Goal: Task Accomplishment & Management: Use online tool/utility

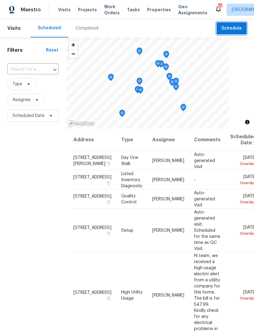
click at [241, 34] on button "Schedule" at bounding box center [231, 28] width 30 height 12
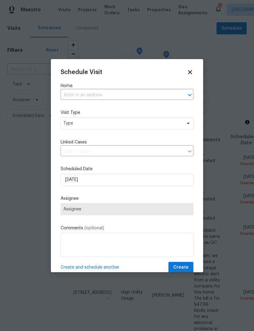
click at [157, 90] on input "text" at bounding box center [119, 94] width 116 height 9
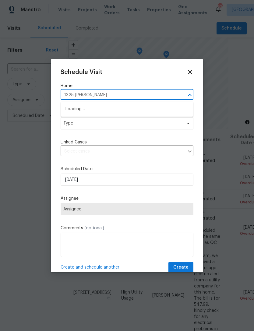
type input "1325 [PERSON_NAME]"
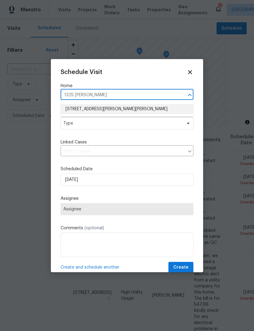
click at [96, 109] on li "[STREET_ADDRESS][PERSON_NAME][PERSON_NAME]" at bounding box center [127, 109] width 133 height 10
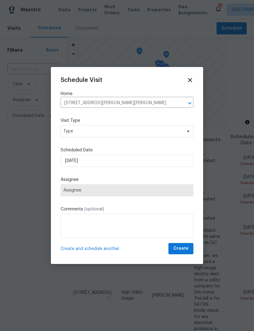
click at [118, 132] on div "Schedule Visit Home [STREET_ADDRESS][PERSON_NAME][PERSON_NAME] ​ Visit Type Typ…" at bounding box center [127, 165] width 133 height 177
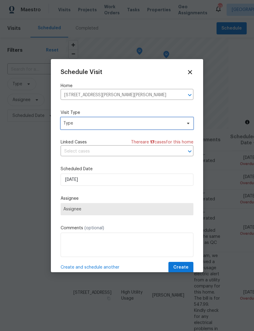
click at [149, 120] on span "Type" at bounding box center [127, 123] width 133 height 12
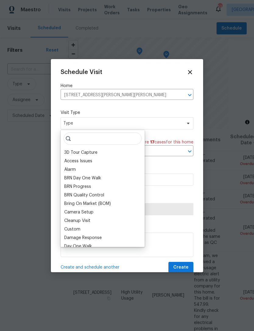
type input "D"
type input "G"
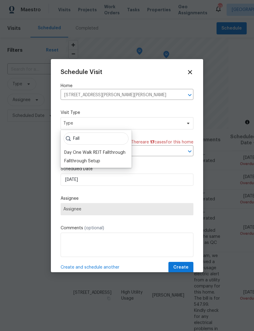
type input "Fall"
click at [88, 161] on div "Fallthrough Setup" at bounding box center [82, 161] width 36 height 6
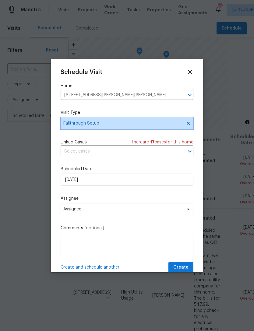
click at [133, 126] on span "Fallthrough Setup" at bounding box center [122, 123] width 118 height 6
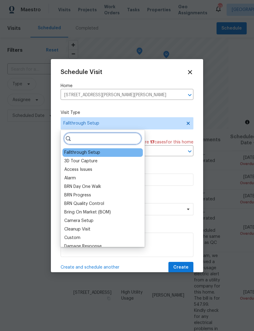
click at [106, 144] on input "search" at bounding box center [103, 138] width 78 height 12
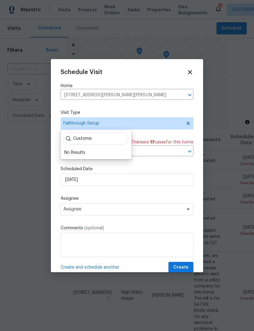
click at [80, 157] on div "Custome No Results" at bounding box center [96, 144] width 71 height 29
click at [112, 140] on input "Custome" at bounding box center [96, 138] width 65 height 12
type input "Custom"
click at [95, 150] on div "Custom" at bounding box center [95, 152] width 67 height 9
click at [92, 158] on div "Custom Custom" at bounding box center [96, 144] width 71 height 29
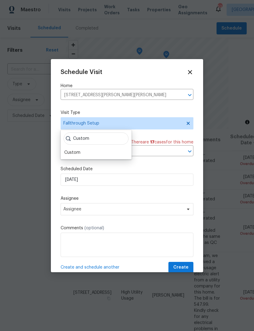
click at [79, 152] on div "Custom" at bounding box center [72, 152] width 16 height 6
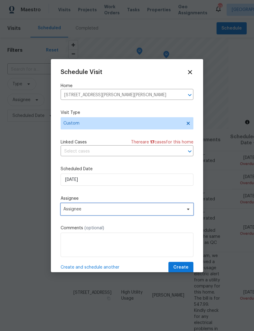
click at [103, 211] on span "Assignee" at bounding box center [122, 209] width 119 height 5
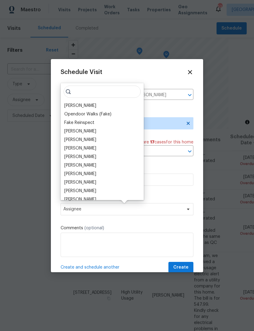
click at [86, 108] on div "[PERSON_NAME]" at bounding box center [80, 105] width 32 height 6
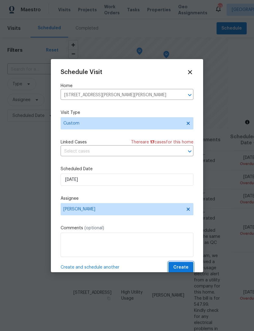
click at [188, 264] on button "Create" at bounding box center [180, 267] width 25 height 11
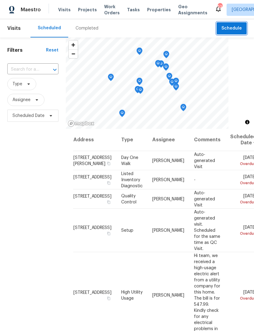
click at [241, 30] on span "Schedule" at bounding box center [231, 29] width 20 height 8
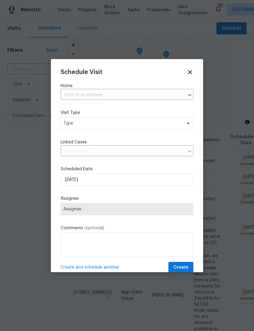
click at [115, 92] on input "text" at bounding box center [119, 94] width 116 height 9
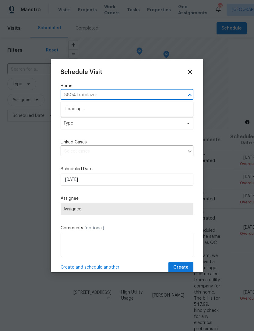
type input "8804 trailblazer"
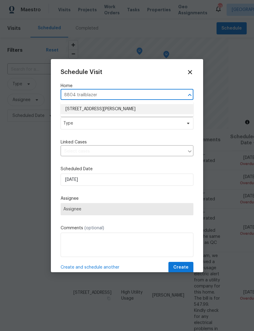
click at [107, 110] on li "[STREET_ADDRESS][PERSON_NAME]" at bounding box center [127, 109] width 133 height 10
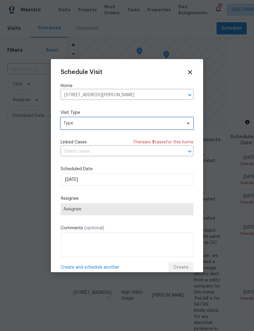
click at [103, 129] on span "Type" at bounding box center [127, 123] width 133 height 12
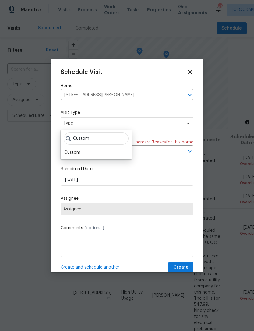
type input "Custom"
click at [113, 152] on div "Custom" at bounding box center [95, 152] width 67 height 9
click at [116, 154] on div "Custom" at bounding box center [95, 152] width 67 height 9
click at [78, 155] on div "Custom" at bounding box center [72, 152] width 16 height 6
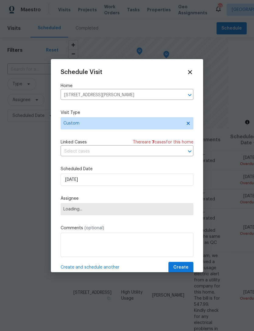
click at [92, 210] on span "Loading..." at bounding box center [126, 209] width 127 height 5
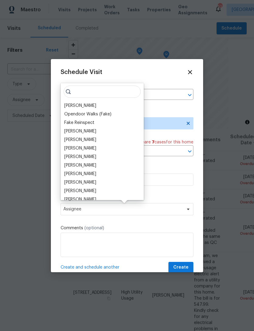
click at [81, 105] on div "[PERSON_NAME]" at bounding box center [80, 105] width 32 height 6
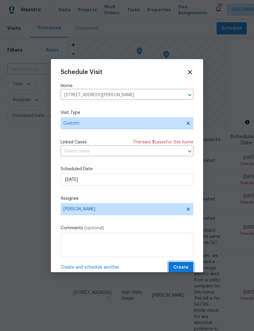
click at [186, 271] on span "Create" at bounding box center [180, 267] width 15 height 8
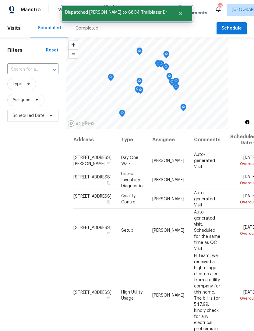
click at [178, 14] on icon "Close" at bounding box center [180, 13] width 5 height 5
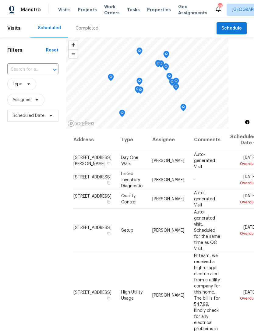
click at [109, 9] on span "Work Orders" at bounding box center [112, 10] width 16 height 12
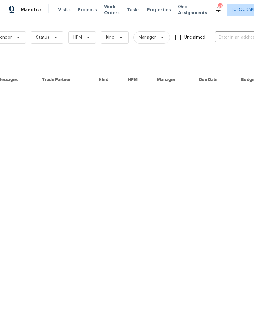
scroll to position [0, 43]
click at [236, 40] on input "text" at bounding box center [244, 37] width 61 height 9
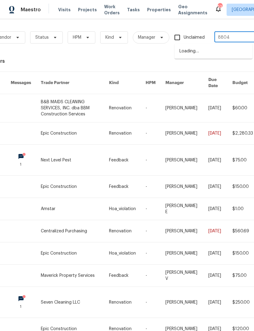
type input "8804"
click at [216, 70] on li "[STREET_ADDRESS][PERSON_NAME]" at bounding box center [213, 64] width 78 height 16
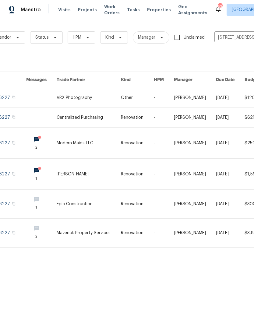
click at [88, 98] on link at bounding box center [89, 97] width 64 height 19
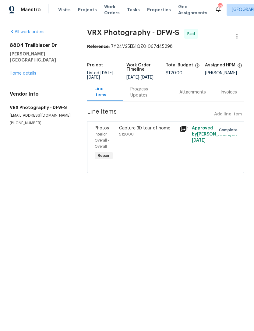
click at [27, 71] on link "Home details" at bounding box center [23, 73] width 26 height 4
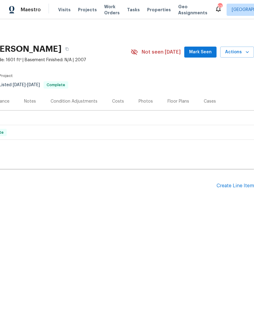
scroll to position [0, 90]
click at [227, 186] on div "Create Line Item" at bounding box center [234, 186] width 37 height 6
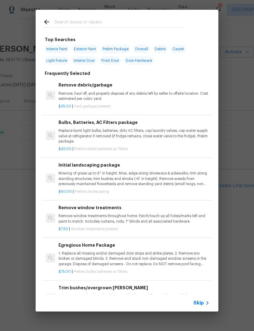
click at [139, 23] on input "text" at bounding box center [118, 22] width 129 height 9
type input "G"
type input "Hvac"
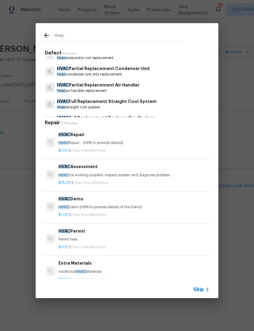
scroll to position [53, 0]
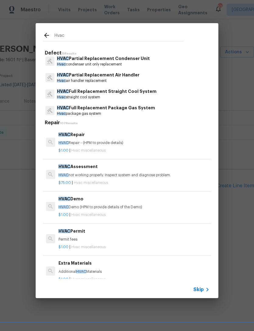
click at [105, 144] on p "HVAC Repair - (HPM to provide details)" at bounding box center [133, 142] width 151 height 5
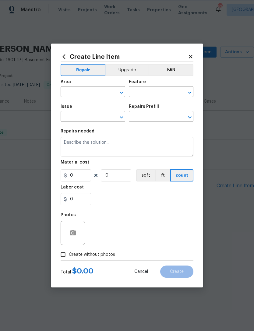
type input "HVAC"
type input "HVAC Extras"
type textarea "HVAC Repair - (HPM to provide details)"
type input "1"
type input "HVAC Repair $1.00"
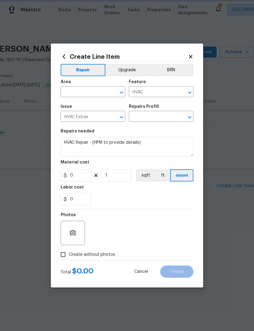
type input "1"
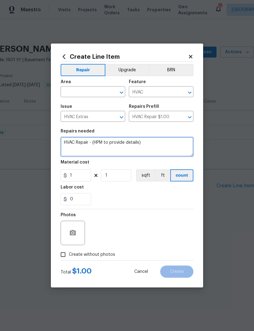
click at [103, 147] on textarea "HVAC Repair - (HPM to provide details)" at bounding box center [127, 146] width 133 height 19
click at [102, 147] on textarea "HVAC Repair - (HPM to provide details)" at bounding box center [127, 146] width 133 height 19
click at [106, 143] on textarea "HVAC Repair - (HPM to provide details)" at bounding box center [127, 146] width 133 height 19
click at [104, 144] on textarea "HVAC Repair - (HPM to provide details)" at bounding box center [127, 146] width 133 height 19
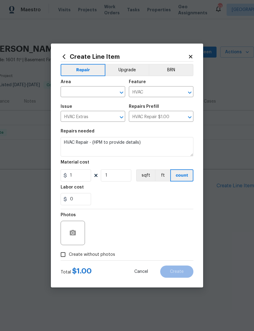
click at [98, 95] on input "text" at bounding box center [84, 92] width 47 height 9
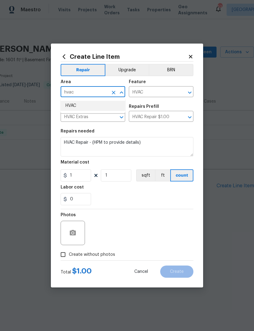
click at [83, 102] on li "HVAC" at bounding box center [93, 106] width 64 height 10
type input "HVAC"
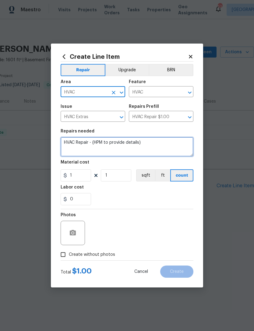
click at [106, 143] on textarea "HVAC Repair - (HPM to provide details)" at bounding box center [127, 146] width 133 height 19
click at [110, 143] on textarea "HVAC Repair - (HPM to provide details)" at bounding box center [127, 146] width 133 height 19
click at [109, 143] on textarea "HVAC Repair - (HPM to provide details)" at bounding box center [127, 146] width 133 height 19
click at [102, 143] on textarea "HVAC Repair - (HPM to provide details)" at bounding box center [127, 146] width 133 height 19
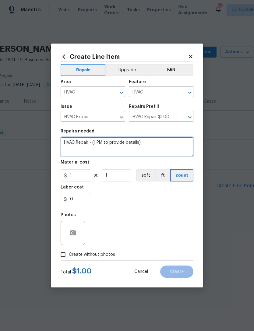
click at [102, 143] on textarea "HVAC Repair - (HPM to provide details)" at bounding box center [127, 146] width 133 height 19
click at [107, 146] on textarea "HVAC Repair - (HPM to provide details)" at bounding box center [127, 146] width 133 height 19
type textarea "Hvac inspection, hvac showed signs of organic growth during home inspection. Pl…"
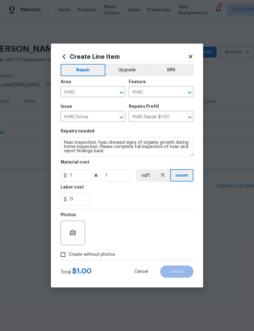
click at [127, 205] on div "0" at bounding box center [127, 199] width 133 height 12
click at [92, 257] on span "Create without photos" at bounding box center [92, 254] width 46 height 6
click at [69, 257] on input "Create without photos" at bounding box center [63, 254] width 12 height 12
checkbox input "true"
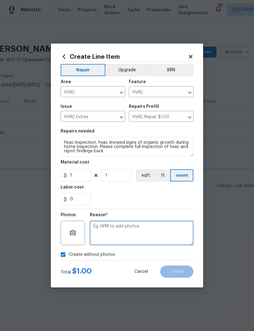
click at [132, 235] on textarea at bounding box center [141, 232] width 103 height 24
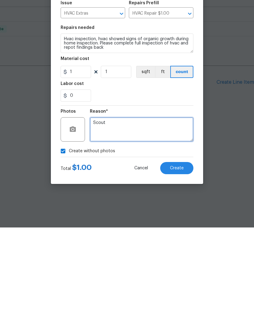
type textarea "Scout"
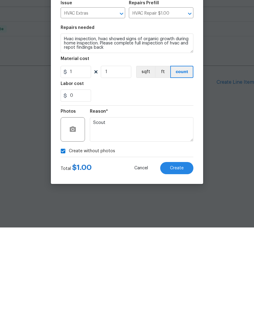
click at [182, 269] on span "Create" at bounding box center [177, 271] width 14 height 5
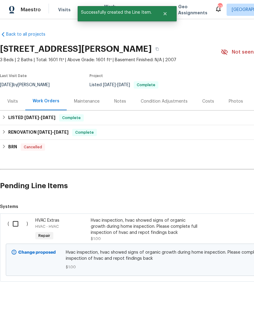
scroll to position [0, 0]
click at [15, 222] on input "checkbox" at bounding box center [17, 223] width 17 height 13
checkbox input "true"
click at [227, 320] on button "Create Work Order" at bounding box center [219, 315] width 50 height 11
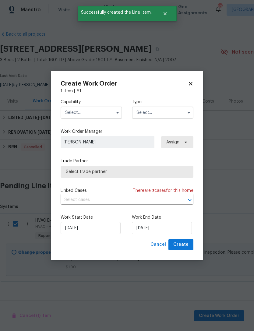
click at [96, 116] on input "text" at bounding box center [91, 112] width 61 height 12
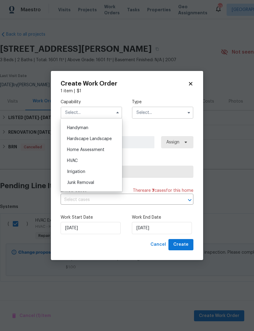
scroll to position [333, 0]
click at [107, 158] on div "HVAC" at bounding box center [91, 159] width 58 height 11
type input "HVAC"
click at [165, 116] on input "text" at bounding box center [162, 112] width 61 height 12
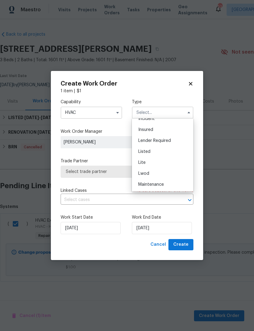
scroll to position [57, 0]
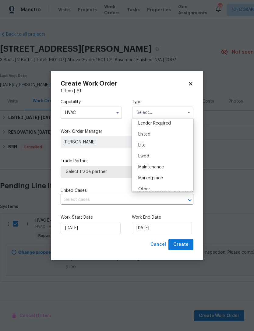
click at [179, 133] on div "Listed" at bounding box center [162, 134] width 58 height 11
type input "Listed"
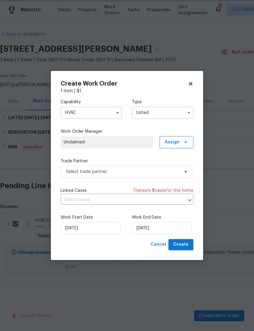
scroll to position [0, 0]
click at [185, 145] on span "Assign" at bounding box center [176, 142] width 34 height 12
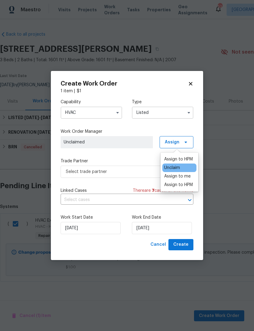
click at [179, 158] on div "Assign to HPM" at bounding box center [178, 159] width 29 height 6
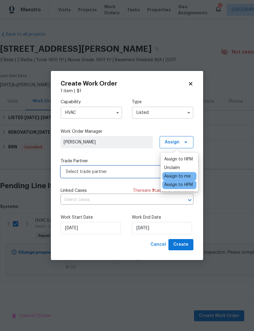
click at [126, 174] on span "Select trade partner" at bounding box center [122, 171] width 113 height 6
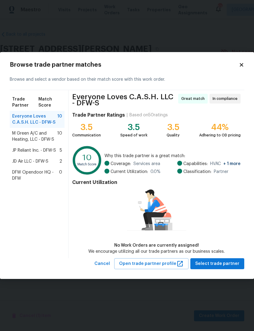
click at [43, 138] on span "M Green A/C and Heating, LLC - DFW-S" at bounding box center [34, 136] width 45 height 12
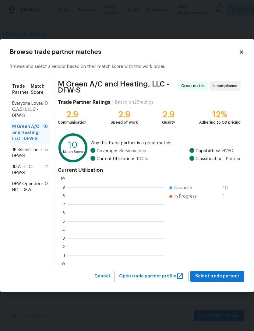
scroll to position [85, 96]
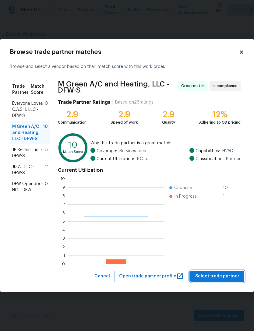
click at [223, 276] on span "Select trade partner" at bounding box center [217, 276] width 44 height 8
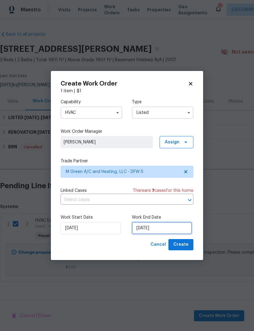
click at [166, 232] on input "[DATE]" at bounding box center [162, 228] width 60 height 12
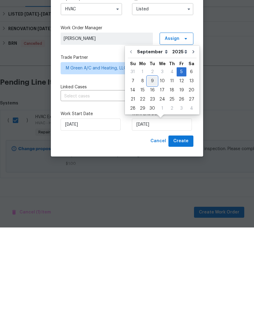
click at [153, 180] on div "9" at bounding box center [152, 184] width 10 height 9
type input "[DATE]"
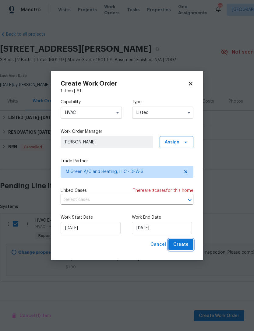
click at [186, 248] on span "Create" at bounding box center [180, 245] width 15 height 8
checkbox input "false"
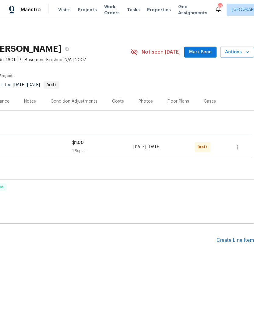
scroll to position [0, 90]
click at [240, 146] on icon "button" at bounding box center [236, 146] width 7 height 7
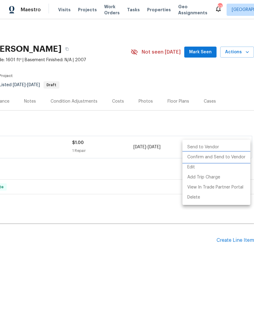
click at [240, 161] on li "Confirm and Send to Vendor" at bounding box center [216, 157] width 68 height 10
click at [134, 279] on div at bounding box center [127, 165] width 254 height 331
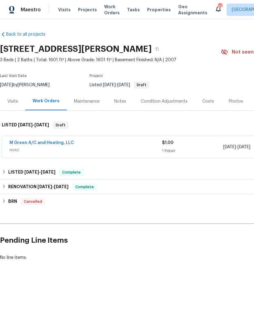
scroll to position [0, 0]
click at [55, 144] on link "M Green A/C and Heating, LLC" at bounding box center [41, 143] width 64 height 4
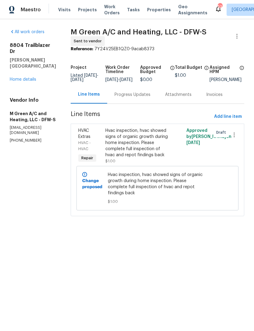
click at [139, 98] on div "Progress Updates" at bounding box center [132, 95] width 36 height 6
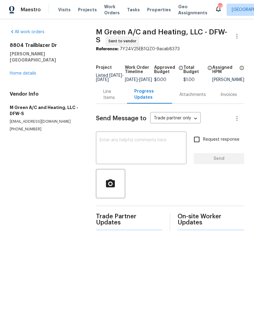
click at [151, 152] on textarea at bounding box center [140, 148] width 83 height 21
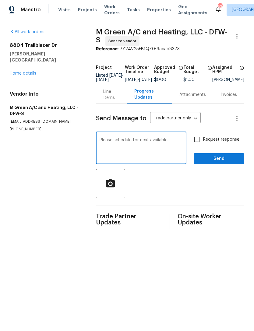
type textarea "Please schedule for next available"
click at [226, 164] on button "Send" at bounding box center [218, 158] width 50 height 11
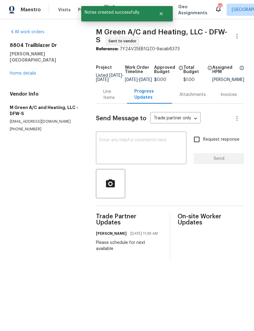
click at [29, 71] on link "Home details" at bounding box center [23, 73] width 26 height 4
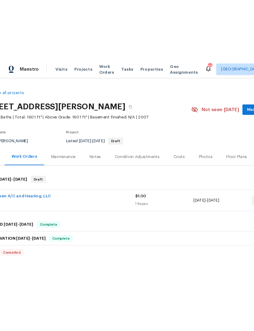
scroll to position [0, 21]
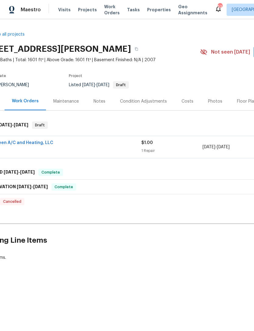
click at [113, 13] on span "Work Orders" at bounding box center [112, 10] width 16 height 12
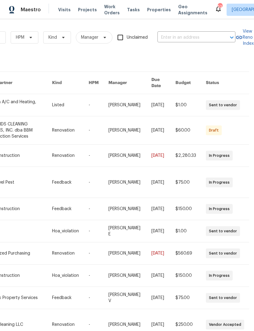
scroll to position [0, 100]
click at [113, 9] on span "Work Orders" at bounding box center [112, 10] width 16 height 12
click at [190, 33] on input "text" at bounding box center [187, 37] width 61 height 9
type input "325 tid"
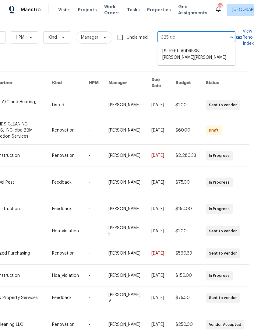
click at [200, 51] on li "[STREET_ADDRESS][PERSON_NAME][PERSON_NAME]" at bounding box center [196, 54] width 78 height 16
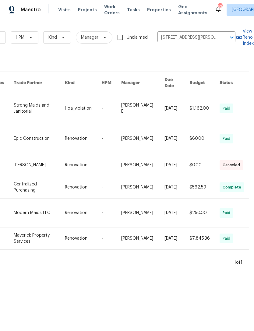
click at [23, 106] on link at bounding box center [39, 108] width 51 height 29
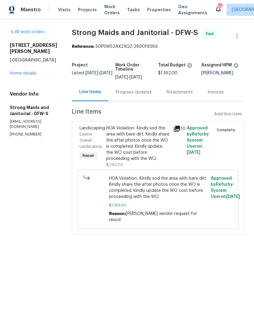
click at [36, 63] on div "1325 Tidwell Ln Celina, TX 75009 Home details" at bounding box center [33, 59] width 47 height 34
click at [27, 61] on div "1325 Tidwell Ln Celina, TX 75009 Home details" at bounding box center [33, 59] width 47 height 34
click at [30, 71] on link "Home details" at bounding box center [23, 73] width 26 height 4
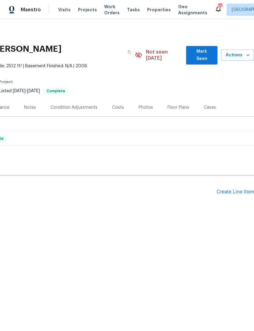
scroll to position [0, 90]
click at [242, 189] on div "Create Line Item" at bounding box center [234, 192] width 37 height 6
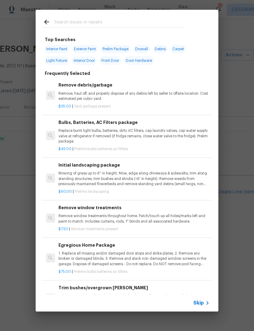
click at [127, 21] on input "text" at bounding box center [118, 22] width 129 height 9
type input "Foundation"
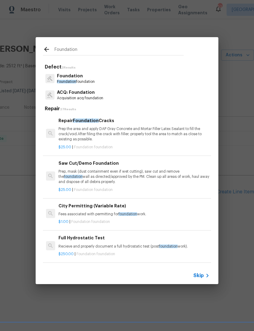
click at [88, 80] on p "Foundation foundation" at bounding box center [76, 81] width 38 height 5
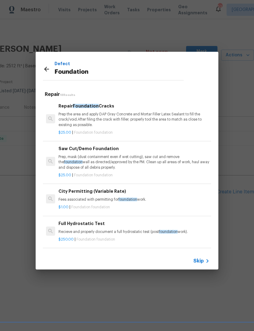
click at [203, 262] on icon at bounding box center [206, 260] width 7 height 7
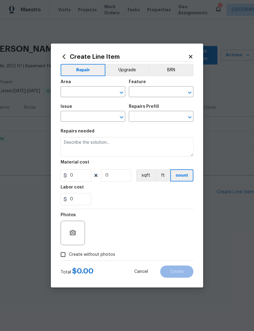
click at [107, 92] on input "text" at bounding box center [84, 92] width 47 height 9
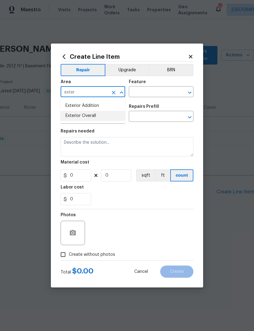
click at [113, 115] on li "Exterior Overall" at bounding box center [93, 116] width 64 height 10
type input "Exterior Overall"
click at [159, 91] on input "text" at bounding box center [152, 92] width 47 height 9
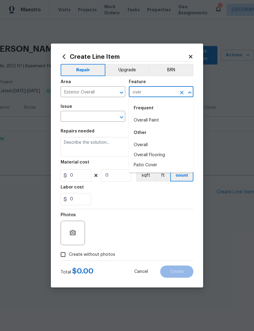
click at [168, 138] on div "Other" at bounding box center [161, 132] width 64 height 15
type input "over"
click at [99, 122] on span "Issue ​" at bounding box center [93, 113] width 64 height 25
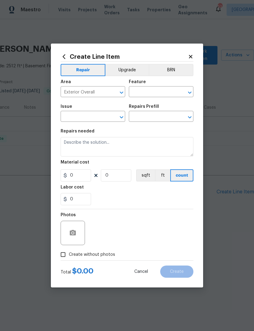
click at [170, 94] on input "text" at bounding box center [152, 92] width 47 height 9
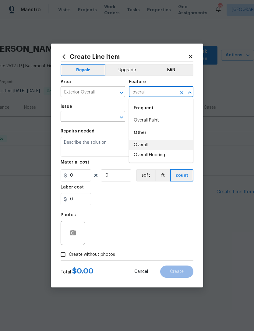
click at [148, 143] on li "Overall" at bounding box center [161, 145] width 64 height 10
type input "Overall"
click at [102, 121] on input "text" at bounding box center [84, 116] width 47 height 9
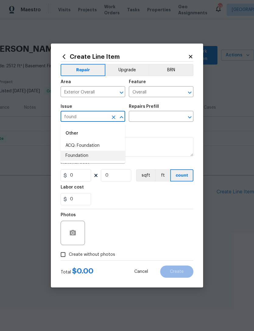
click at [98, 155] on li "Foundation" at bounding box center [93, 156] width 64 height 10
type input "Foundation"
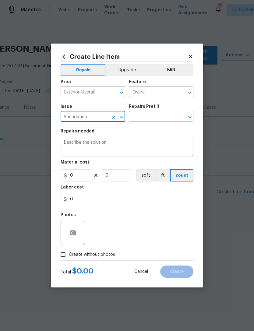
click at [158, 116] on input "text" at bounding box center [152, 116] width 47 height 9
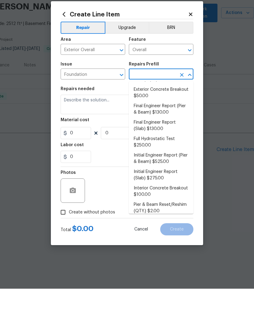
scroll to position [75, 0]
click at [175, 209] on li "Initial Engineer Report (Slab) $275.00" at bounding box center [161, 217] width 64 height 16
type input "Initial Engineer Report (Slab) $275.00"
type input "Foundation"
type textarea "Recieve and properly document the work needed through an engineering report pri…"
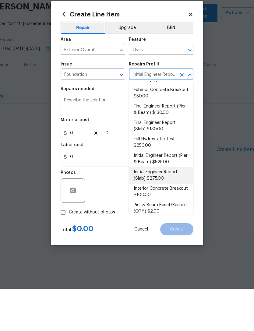
type input "1"
type input "Initial Engineer Report (Slab) $275.00"
type input "275"
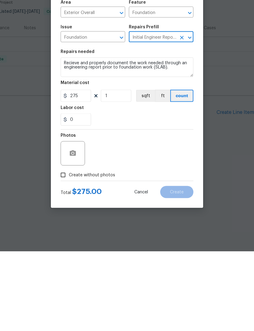
click at [127, 209] on div "Photos" at bounding box center [127, 229] width 133 height 40
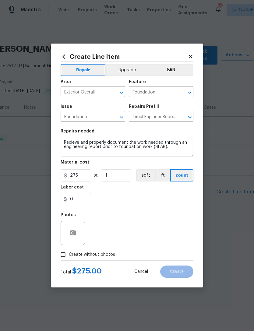
click at [102, 254] on span "Create without photos" at bounding box center [92, 254] width 46 height 6
click at [69, 254] on input "Create without photos" at bounding box center [63, 254] width 12 height 12
checkbox input "true"
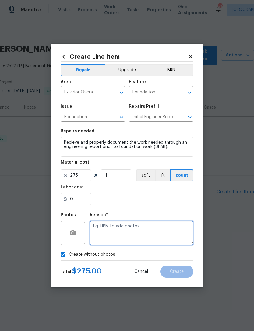
click at [118, 234] on textarea at bounding box center [141, 232] width 103 height 24
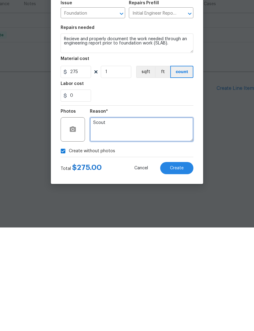
type textarea "Scout"
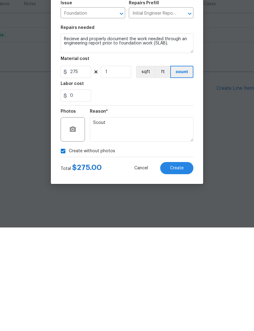
click at [177, 269] on span "Create" at bounding box center [177, 271] width 14 height 5
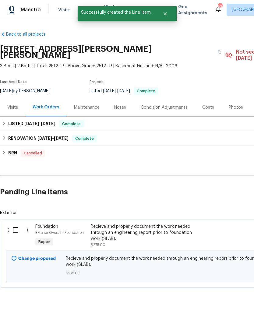
scroll to position [0, 0]
click at [16, 223] on input "checkbox" at bounding box center [17, 229] width 17 height 13
checkbox input "true"
click at [227, 318] on span "Create Work Order" at bounding box center [219, 316] width 40 height 8
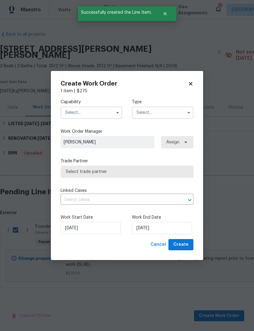
click at [95, 118] on input "text" at bounding box center [91, 112] width 61 height 12
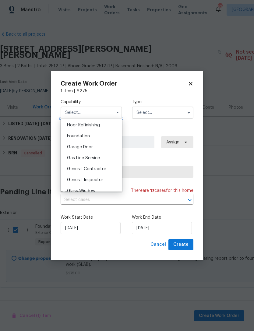
scroll to position [227, 0]
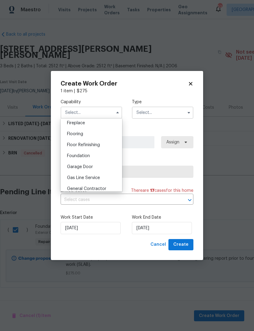
click at [103, 158] on div "Foundation" at bounding box center [91, 155] width 58 height 11
type input "Foundation"
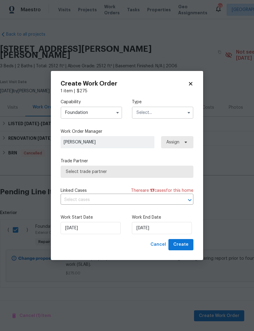
click at [168, 123] on div "Capability Foundation Agent Appliance Bathtub Resurfacing BRN And Lrr Broker Ca…" at bounding box center [127, 166] width 133 height 145
click at [178, 115] on input "text" at bounding box center [162, 112] width 61 height 12
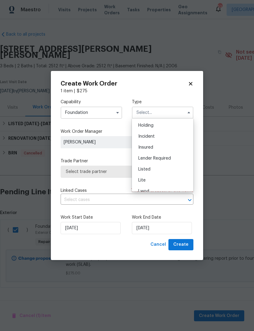
scroll to position [38, 0]
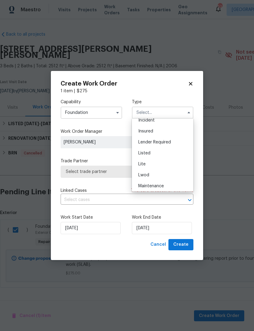
click at [176, 152] on div "Listed" at bounding box center [162, 153] width 58 height 11
type input "Listed"
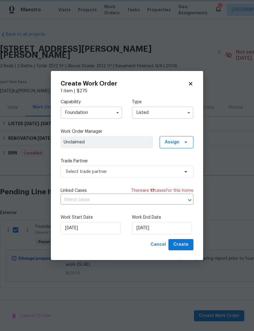
scroll to position [0, 0]
click at [183, 145] on span "Assign" at bounding box center [176, 142] width 34 height 12
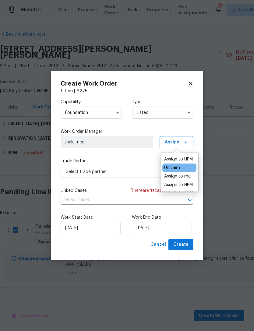
click at [184, 153] on div "Assign to HPM Unclaim Assign to me Assign to HPM" at bounding box center [179, 171] width 38 height 39
click at [180, 156] on div "Assign to HPM" at bounding box center [178, 159] width 29 height 6
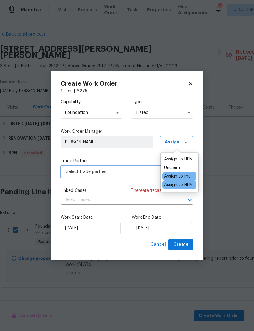
click at [130, 175] on span "Select trade partner" at bounding box center [127, 171] width 133 height 12
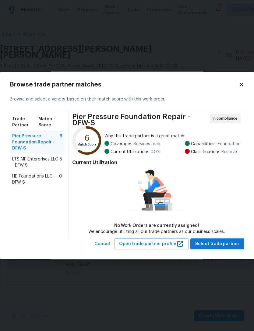
click at [14, 182] on span "HD Foundations LLC - DFW-S" at bounding box center [35, 179] width 47 height 12
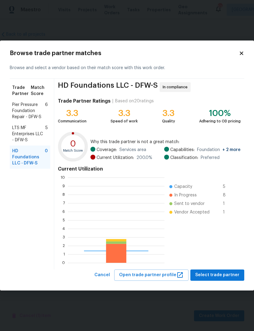
scroll to position [85, 96]
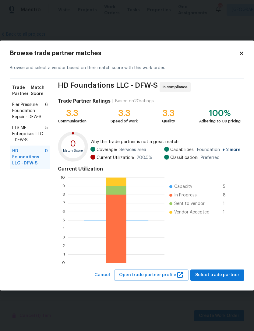
click at [20, 131] on span "LTS MF Enterprises LLC - DFW-S" at bounding box center [28, 134] width 33 height 18
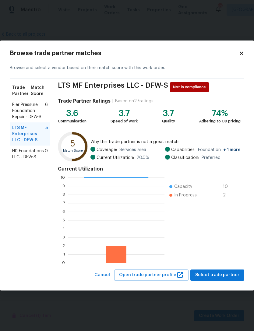
click at [19, 106] on span "Pier Pressure Foundation Repair - DFW-S" at bounding box center [28, 111] width 33 height 18
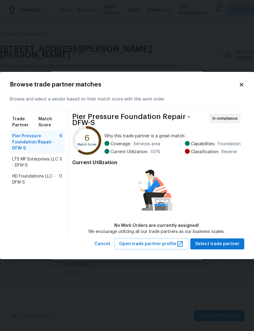
click at [22, 160] on span "LTS MF Enterprises LLC - DFW-S" at bounding box center [35, 162] width 47 height 12
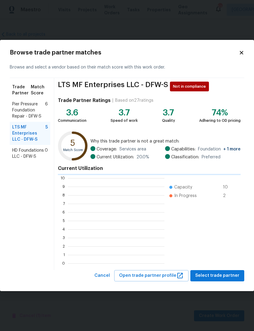
scroll to position [1, 1]
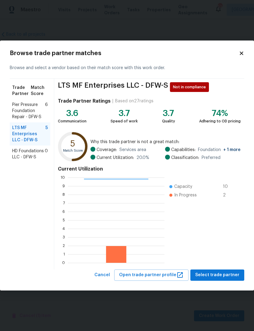
click at [227, 277] on span "Select trade partner" at bounding box center [217, 275] width 44 height 8
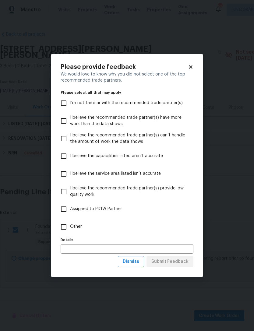
click at [101, 229] on label "Other" at bounding box center [122, 227] width 131 height 18
click at [70, 229] on input "Other" at bounding box center [63, 226] width 13 height 13
checkbox input "true"
click at [170, 259] on span "Submit Feedback" at bounding box center [169, 262] width 37 height 8
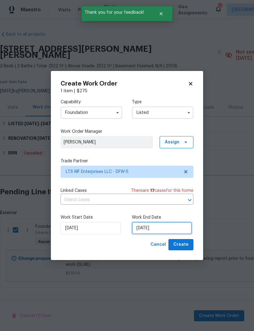
click at [169, 225] on input "[DATE]" at bounding box center [162, 228] width 60 height 12
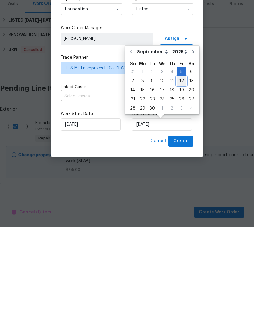
click at [180, 180] on div "12" at bounding box center [181, 184] width 10 height 9
type input "[DATE]"
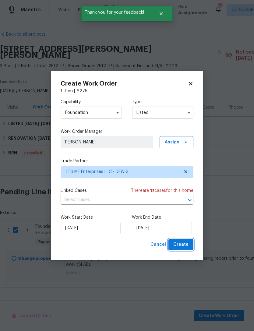
click at [189, 246] on button "Create" at bounding box center [180, 244] width 25 height 11
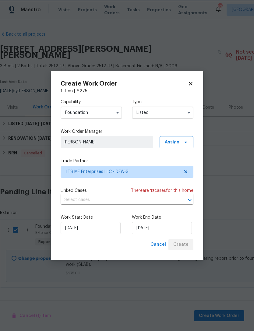
checkbox input "false"
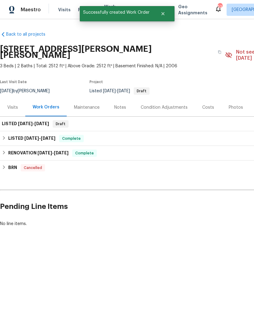
click at [165, 268] on html "Maestro Visits Projects Work Orders Tasks Properties Geo Assignments 53 Dallas …" at bounding box center [127, 134] width 254 height 268
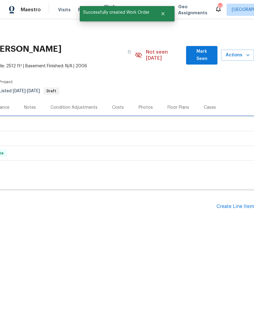
click at [140, 120] on div "LISTED 9/5/25 - 9/12/25 Draft" at bounding box center [82, 123] width 340 height 7
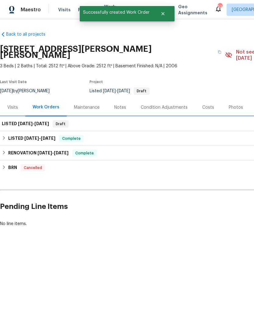
scroll to position [0, 0]
click at [25, 121] on span "[DATE]" at bounding box center [25, 123] width 15 height 4
click at [39, 121] on span "9/12/25" at bounding box center [41, 123] width 15 height 4
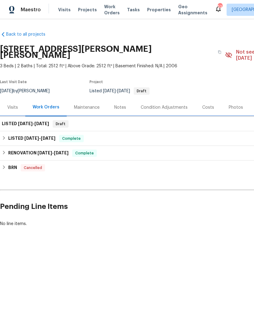
click at [37, 121] on span "9/12/25" at bounding box center [41, 123] width 15 height 4
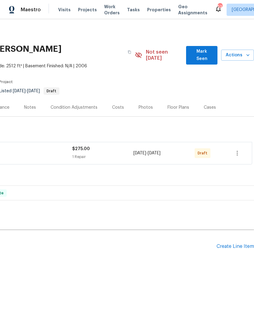
scroll to position [0, 90]
click at [238, 149] on icon "button" at bounding box center [236, 152] width 7 height 7
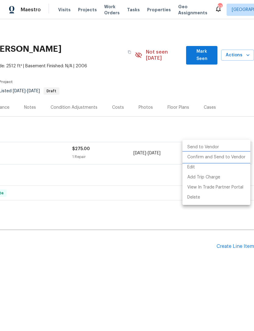
click at [238, 157] on li "Confirm and Send to Vendor" at bounding box center [216, 157] width 68 height 10
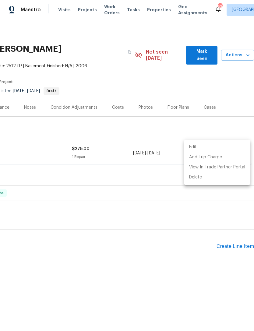
click at [239, 234] on div at bounding box center [127, 165] width 254 height 331
click at [238, 234] on div "Edit Add Trip Charge View In Trade Partner Portal Delete" at bounding box center [127, 165] width 254 height 331
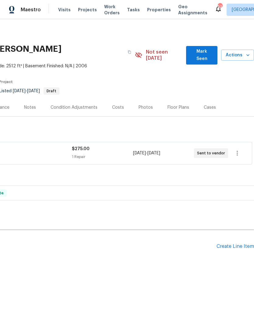
click at [231, 243] on div "Create Line Item" at bounding box center [234, 246] width 37 height 6
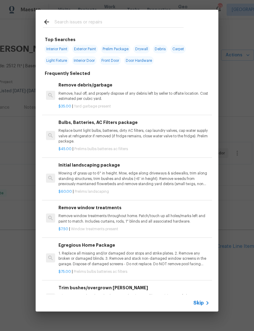
click at [140, 23] on input "text" at bounding box center [118, 22] width 129 height 9
type input "Shower head"
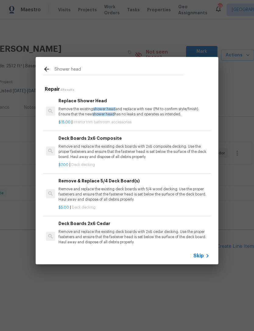
scroll to position [0, 0]
click at [155, 110] on p "Remove the existing shower head and replace with new (PM to confirm style/finis…" at bounding box center [133, 111] width 151 height 10
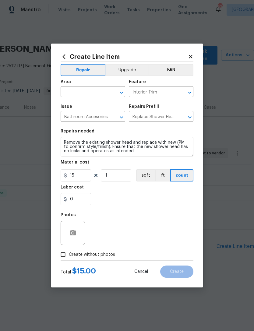
click at [102, 95] on input "text" at bounding box center [84, 92] width 47 height 9
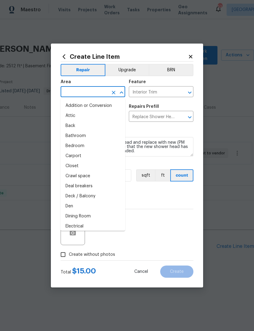
type input "u"
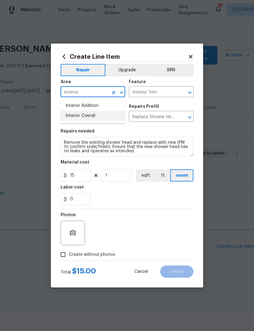
click at [97, 113] on li "Interior Overall" at bounding box center [93, 116] width 64 height 10
type input "Interior Overall"
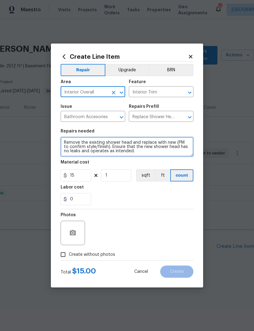
click at [65, 141] on textarea "Remove the existing shower head and replace with new (PM to confirm style/finis…" at bounding box center [127, 146] width 133 height 19
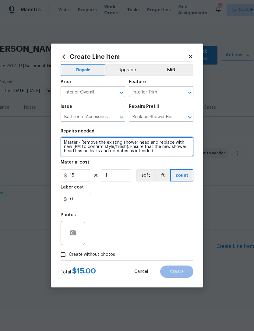
type textarea "Master - Remove the existing shower head and replace with new (PM to confirm st…"
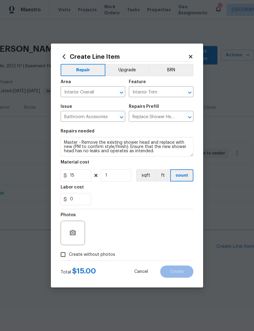
click at [144, 202] on div "0" at bounding box center [127, 199] width 133 height 12
click at [97, 260] on label "Create without photos" at bounding box center [86, 254] width 58 height 12
click at [69, 260] on input "Create without photos" at bounding box center [63, 254] width 12 height 12
click at [111, 259] on label "Create without photos" at bounding box center [86, 254] width 58 height 12
click at [69, 259] on input "Create without photos" at bounding box center [63, 254] width 12 height 12
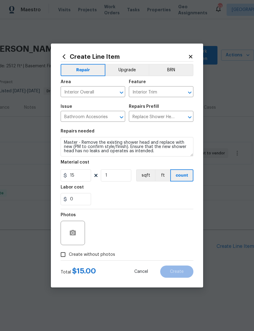
click at [136, 234] on div "Photos" at bounding box center [127, 229] width 133 height 40
click at [134, 235] on div "Photos" at bounding box center [127, 229] width 133 height 40
click at [94, 256] on span "Create without photos" at bounding box center [92, 254] width 46 height 6
click at [69, 256] on input "Create without photos" at bounding box center [63, 254] width 12 height 12
checkbox input "true"
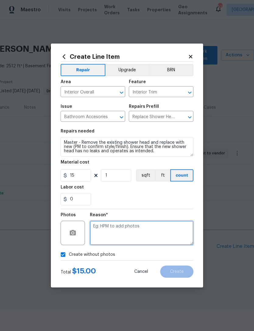
click at [125, 236] on textarea at bounding box center [141, 232] width 103 height 24
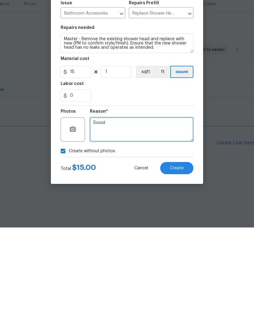
type textarea "Scout"
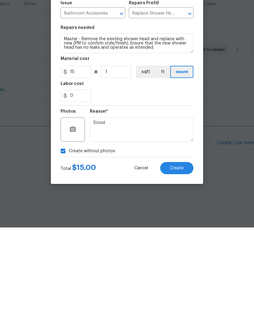
click at [186, 265] on button "Create" at bounding box center [176, 271] width 33 height 12
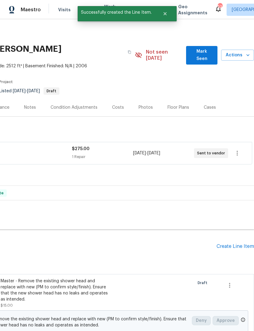
click at [238, 243] on div "Create Line Item" at bounding box center [234, 246] width 37 height 6
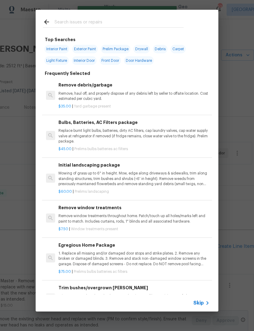
click at [138, 26] on input "text" at bounding box center [118, 22] width 129 height 9
type input "Leak"
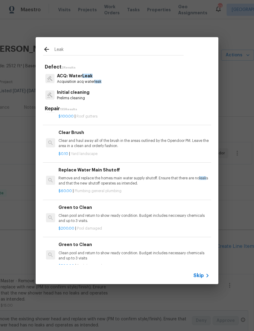
scroll to position [359, -1]
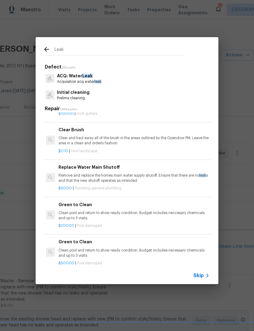
click at [85, 98] on p "Prelims cleaning" at bounding box center [73, 97] width 33 height 5
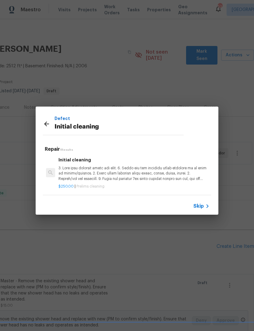
scroll to position [1, 0]
click at [49, 124] on icon at bounding box center [46, 123] width 5 height 5
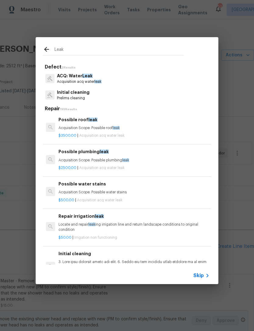
click at [113, 46] on input "Leak" at bounding box center [118, 50] width 129 height 9
click at [159, 49] on input "Leak" at bounding box center [118, 50] width 129 height 9
click at [159, 48] on input "Leak" at bounding box center [118, 50] width 129 height 9
click at [149, 50] on input "Leak" at bounding box center [118, 50] width 129 height 9
type input "Plumbing"
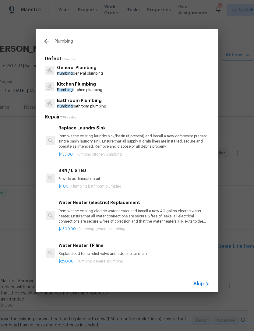
click at [95, 108] on p "Plumbing bathroom plumbing" at bounding box center [81, 106] width 49 height 5
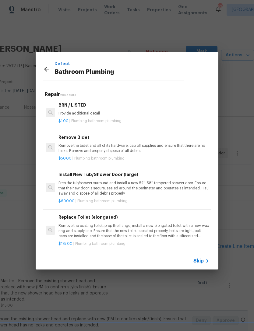
click at [71, 114] on p "Provide additional detail" at bounding box center [133, 113] width 151 height 5
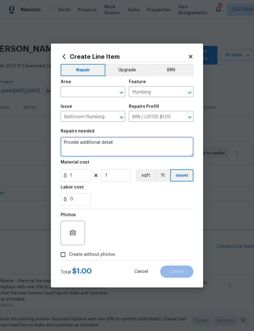
click at [87, 144] on textarea "Provide additional detail" at bounding box center [127, 146] width 133 height 19
click at [90, 143] on textarea "Provide additional detail" at bounding box center [127, 146] width 133 height 19
click at [90, 142] on textarea "Provide additional detail" at bounding box center [127, 146] width 133 height 19
type textarea "Leak in bath 2 - drain pipe/connection at fixture."
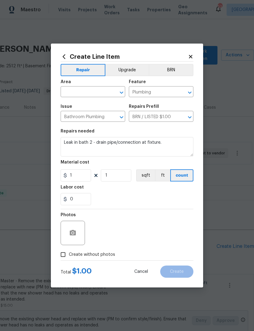
click at [75, 86] on div "Area" at bounding box center [93, 84] width 64 height 8
click at [72, 95] on input "text" at bounding box center [84, 92] width 47 height 9
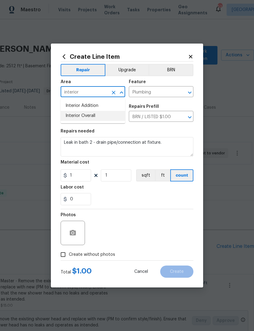
click at [103, 113] on li "Interior Overall" at bounding box center [93, 116] width 64 height 10
type input "Interior Overall"
click at [141, 203] on div "0" at bounding box center [127, 199] width 133 height 12
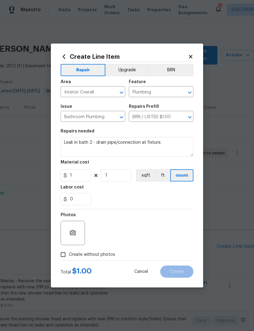
click at [105, 256] on span "Create without photos" at bounding box center [92, 254] width 46 height 6
click at [69, 256] on input "Create without photos" at bounding box center [63, 254] width 12 height 12
checkbox input "true"
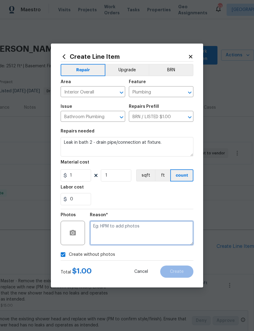
click at [139, 230] on textarea at bounding box center [141, 232] width 103 height 24
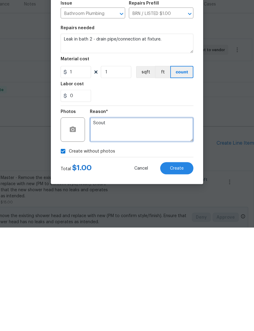
type textarea "Scout"
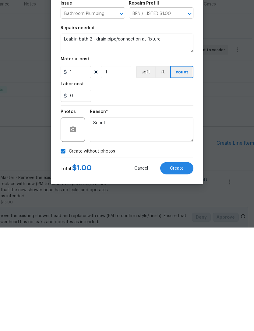
click at [184, 265] on button "Create" at bounding box center [176, 271] width 33 height 12
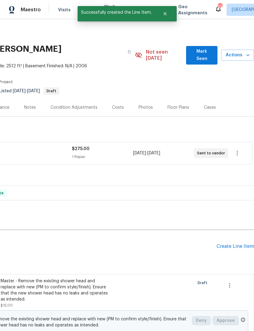
click at [240, 243] on div "Create Line Item" at bounding box center [234, 246] width 37 height 6
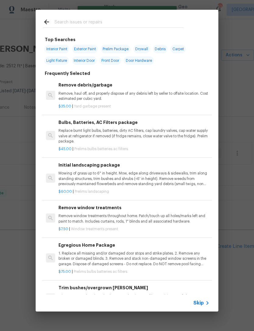
scroll to position [0, 0]
click at [143, 24] on input "text" at bounding box center [118, 22] width 129 height 9
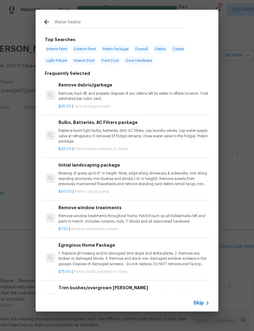
type input "Water heater"
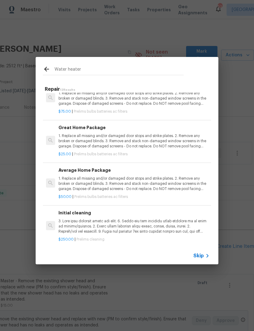
scroll to position [346, 0]
click at [203, 254] on span "Skip" at bounding box center [198, 255] width 10 height 6
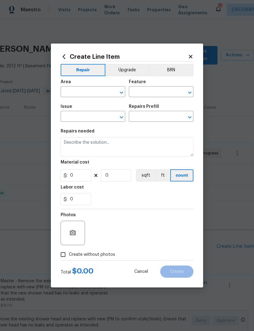
click at [98, 92] on input "text" at bounding box center [84, 92] width 47 height 9
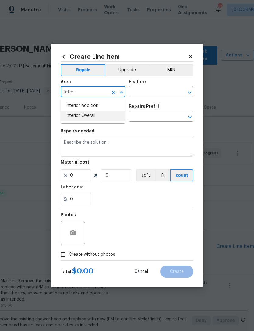
click at [108, 120] on li "Interior Overall" at bounding box center [93, 116] width 64 height 10
type input "Interior Overall"
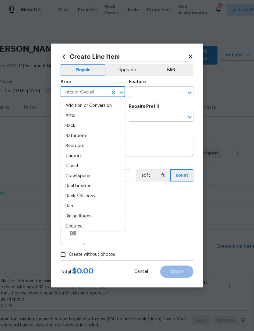
click at [179, 95] on button "Clear" at bounding box center [181, 92] width 9 height 9
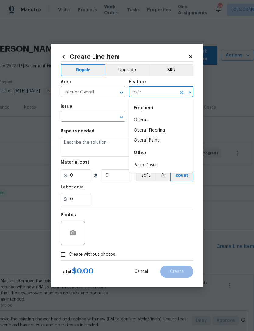
click at [156, 123] on li "Overall" at bounding box center [161, 120] width 64 height 10
type input "Overall"
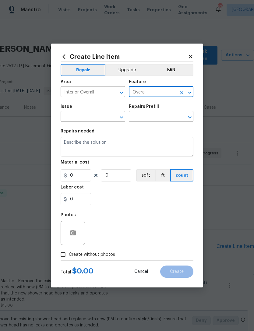
click at [108, 119] on div "​" at bounding box center [93, 116] width 64 height 9
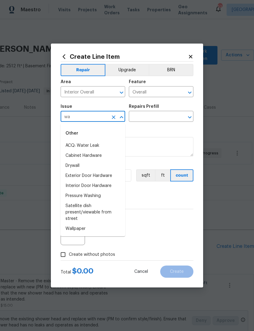
type input "w"
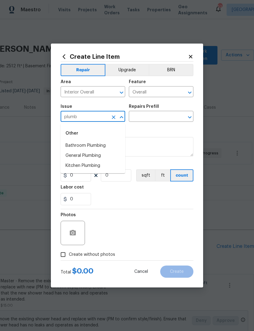
click at [97, 158] on li "General Plumbing" at bounding box center [93, 156] width 64 height 10
type input "General Plumbing"
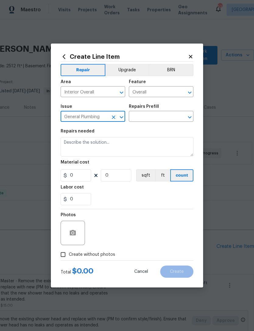
click at [166, 120] on input "text" at bounding box center [152, 116] width 47 height 9
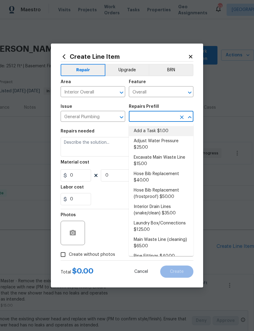
click at [167, 134] on li "Add a Task $1.00" at bounding box center [161, 131] width 64 height 10
type input "Add a Task $1.00"
type input "Plumbing"
type textarea "HPM to detail"
type input "1"
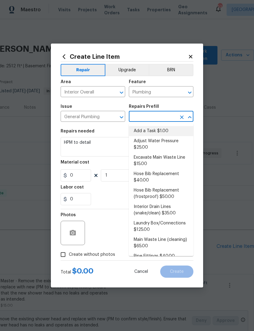
type input "Add a Task $1.00"
type input "1"
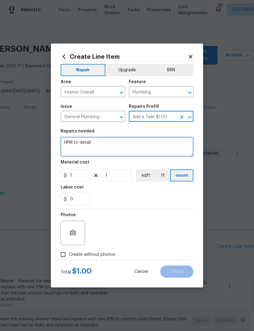
click at [85, 141] on textarea "HPM to detail" at bounding box center [127, 146] width 133 height 19
click at [84, 140] on textarea "HPM to detail" at bounding box center [127, 146] width 133 height 19
click at [83, 147] on textarea "HPM to detail" at bounding box center [127, 146] width 133 height 19
click at [84, 147] on textarea "HPM to detail" at bounding box center [127, 146] width 133 height 19
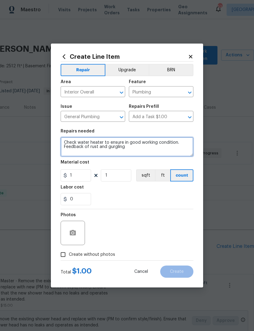
type textarea "Check water heater to ensure in good working condition. Feedback of rust and gu…"
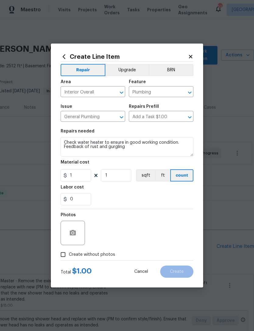
click at [153, 206] on section "Repairs needed Check water heater to ensure in good working condition. Feedback…" at bounding box center [127, 166] width 133 height 83
click at [103, 256] on span "Create without photos" at bounding box center [92, 254] width 46 height 6
click at [69, 256] on input "Create without photos" at bounding box center [63, 254] width 12 height 12
checkbox input "true"
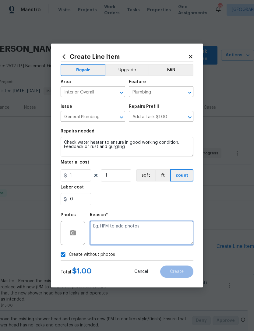
click at [126, 236] on textarea at bounding box center [141, 232] width 103 height 24
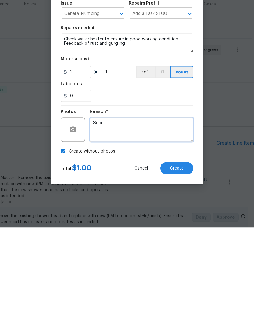
type textarea "Scout"
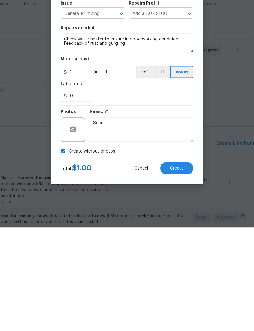
click at [186, 265] on button "Create" at bounding box center [176, 271] width 33 height 12
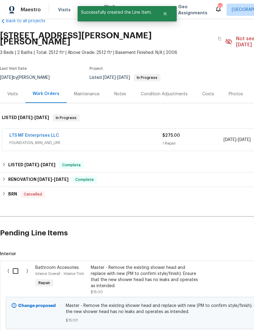
scroll to position [15, 0]
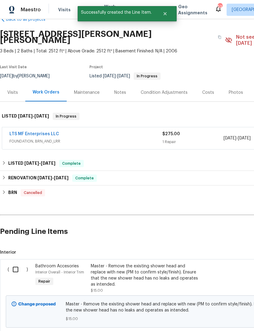
click at [21, 268] on input "checkbox" at bounding box center [17, 269] width 17 height 13
checkbox input "true"
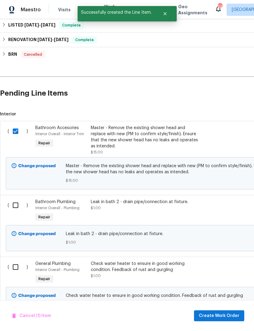
scroll to position [153, 0]
click at [19, 199] on input "checkbox" at bounding box center [17, 205] width 17 height 13
checkbox input "true"
click at [16, 266] on input "checkbox" at bounding box center [17, 266] width 17 height 13
checkbox input "true"
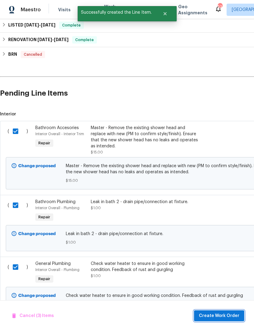
click at [211, 311] on button "Create Work Order" at bounding box center [219, 315] width 50 height 11
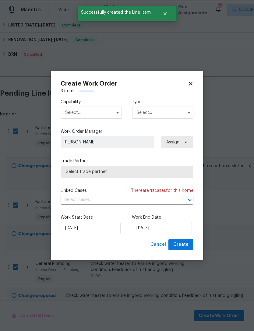
checkbox input "false"
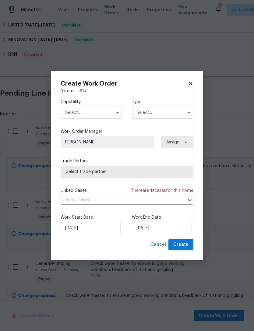
click at [104, 112] on input "text" at bounding box center [91, 112] width 61 height 12
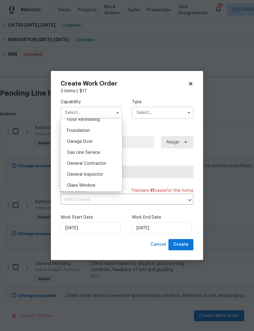
scroll to position [259, 0]
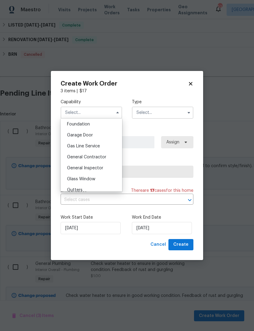
click at [106, 158] on div "General Contractor" at bounding box center [91, 156] width 58 height 11
type input "General Contractor"
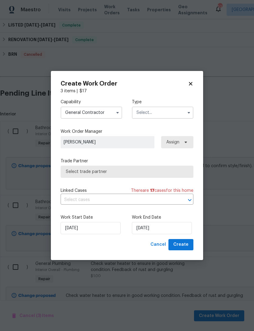
click at [163, 109] on input "text" at bounding box center [162, 112] width 61 height 12
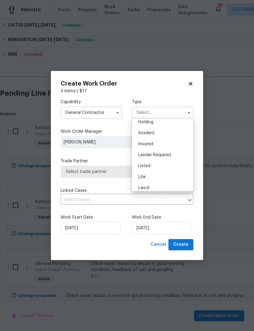
scroll to position [40, 0]
click at [174, 154] on div "Listed" at bounding box center [162, 150] width 58 height 11
type input "Listed"
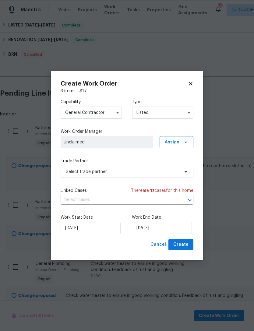
scroll to position [0, 0]
click at [180, 144] on span "Assign" at bounding box center [176, 142] width 34 height 12
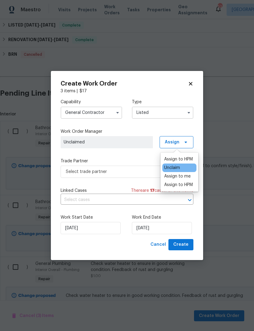
click at [181, 158] on div "Assign to HPM" at bounding box center [178, 159] width 29 height 6
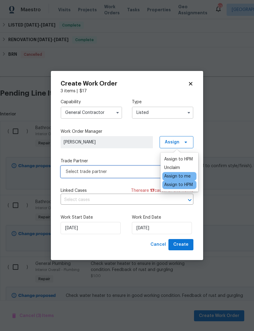
click at [119, 174] on span "Select trade partner" at bounding box center [122, 171] width 113 height 6
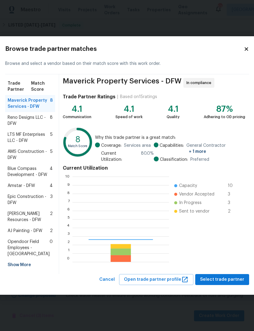
scroll to position [85, 96]
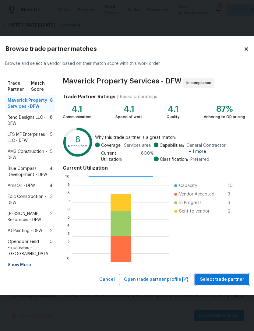
click at [229, 283] on span "Select trade partner" at bounding box center [222, 280] width 44 height 8
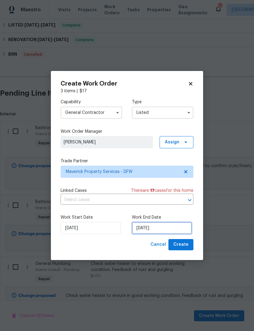
click at [165, 229] on input "[DATE]" at bounding box center [162, 228] width 60 height 12
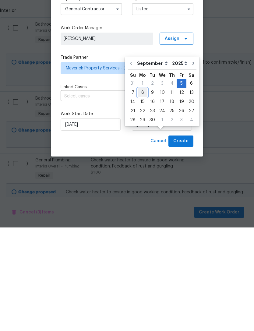
click at [144, 192] on div "8" at bounding box center [142, 196] width 10 height 9
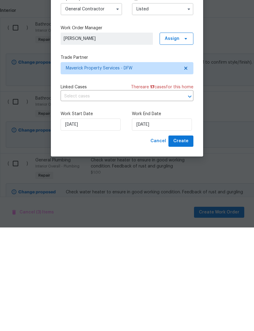
scroll to position [19, 0]
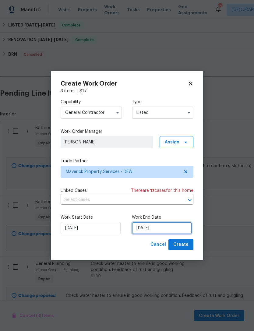
click at [158, 233] on input "[DATE]" at bounding box center [162, 228] width 60 height 12
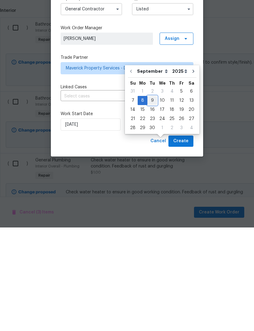
click at [151, 200] on div "9" at bounding box center [152, 204] width 10 height 9
type input "[DATE]"
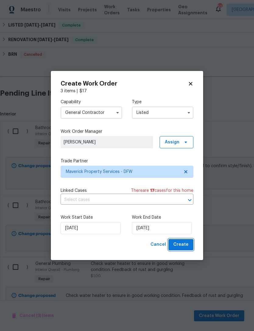
click at [186, 245] on span "Create" at bounding box center [180, 245] width 15 height 8
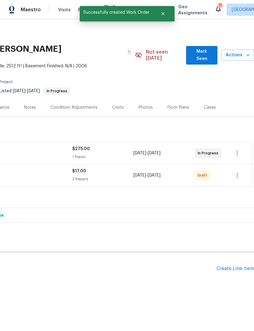
scroll to position [0, 90]
click at [237, 172] on icon "button" at bounding box center [236, 175] width 7 height 7
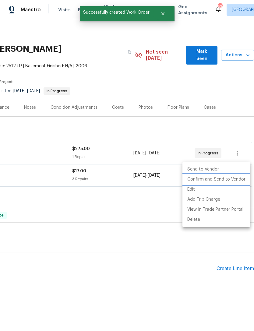
click at [236, 183] on li "Confirm and Send to Vendor" at bounding box center [216, 179] width 68 height 10
click at [101, 258] on div at bounding box center [127, 165] width 254 height 331
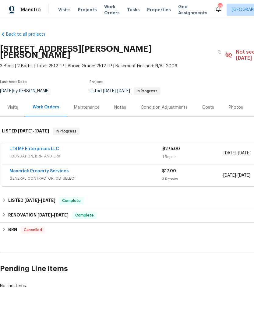
scroll to position [0, 0]
click at [55, 169] on link "Maverick Property Services" at bounding box center [38, 171] width 59 height 4
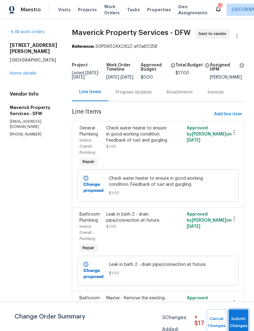
click at [241, 320] on span "Submit Changes" at bounding box center [237, 322] width 13 height 14
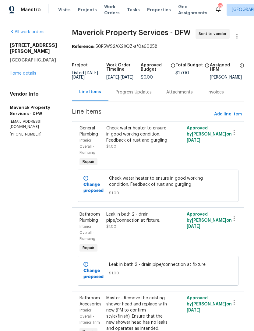
click at [146, 95] on div "Progress Updates" at bounding box center [134, 92] width 36 height 6
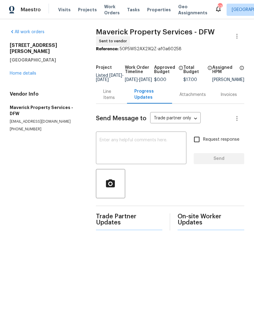
click at [171, 156] on textarea at bounding box center [140, 148] width 83 height 21
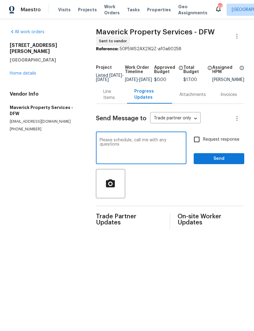
type textarea "Please schedule, call me with any questions"
click at [231, 158] on button "Send" at bounding box center [218, 158] width 50 height 11
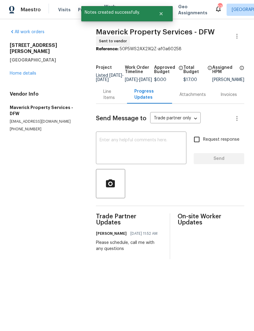
click at [27, 71] on link "Home details" at bounding box center [23, 73] width 26 height 4
